Goal: Transaction & Acquisition: Obtain resource

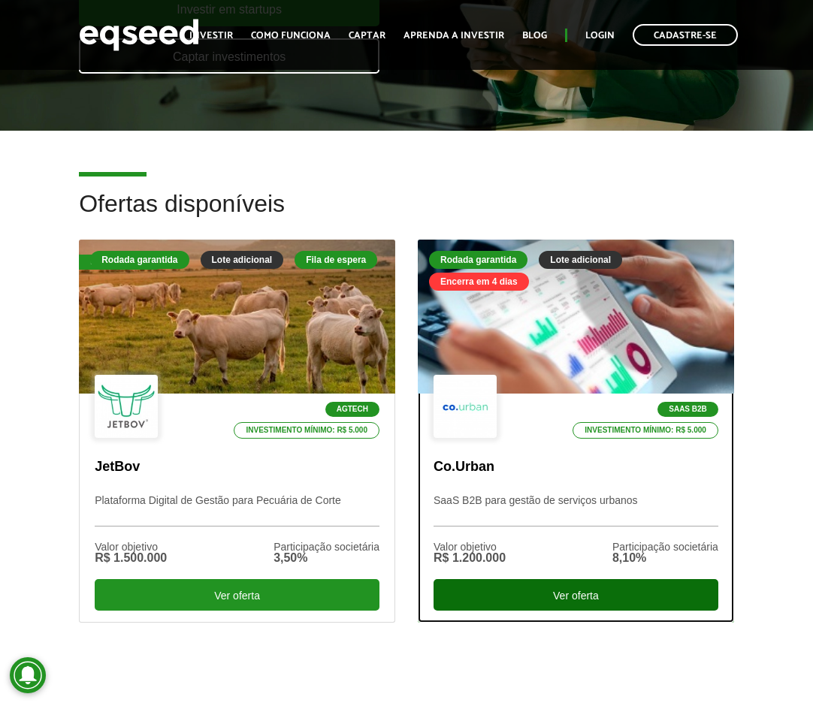
click at [557, 590] on div "Ver oferta" at bounding box center [575, 595] width 285 height 32
